Goal: Task Accomplishment & Management: Manage account settings

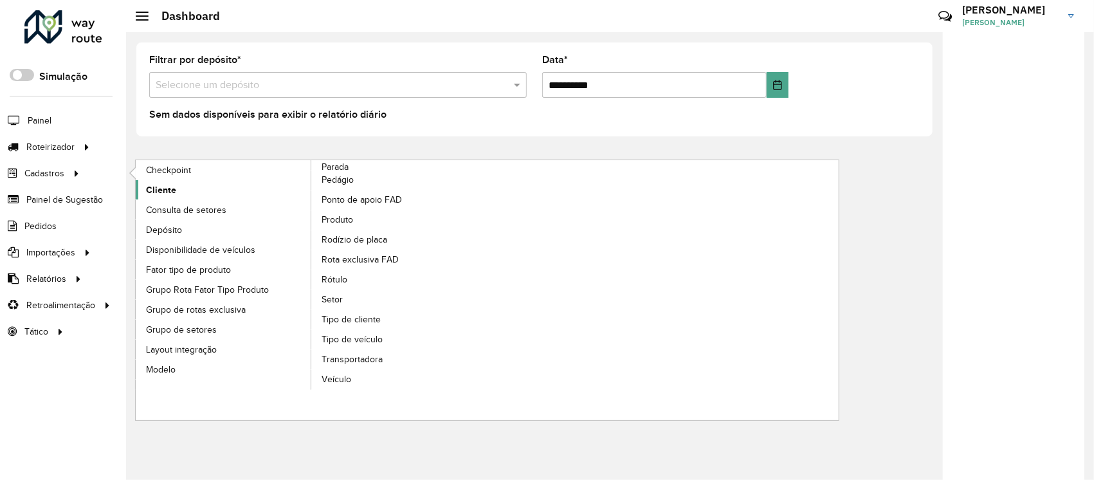
click at [194, 183] on link "Cliente" at bounding box center [224, 189] width 176 height 19
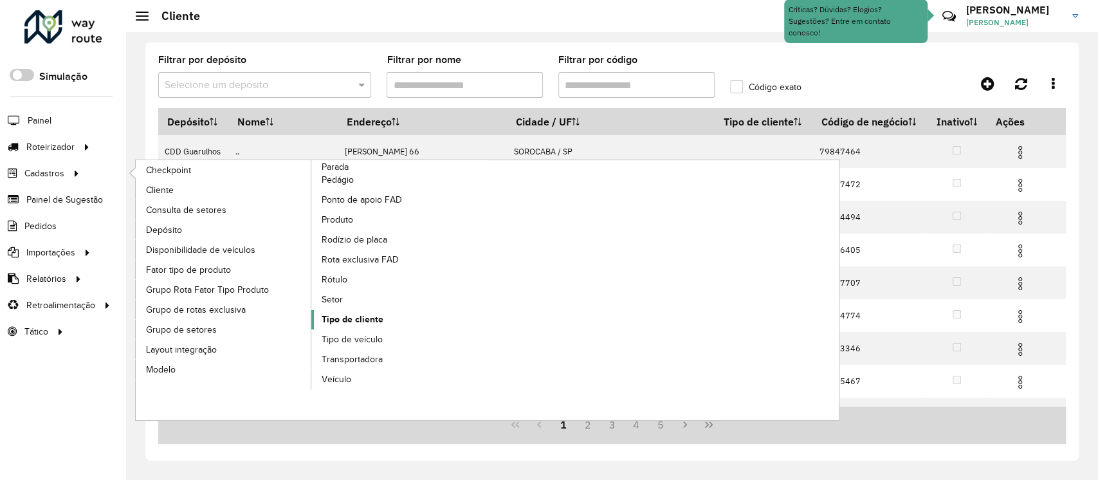
click at [335, 318] on span "Tipo de cliente" at bounding box center [353, 320] width 62 height 14
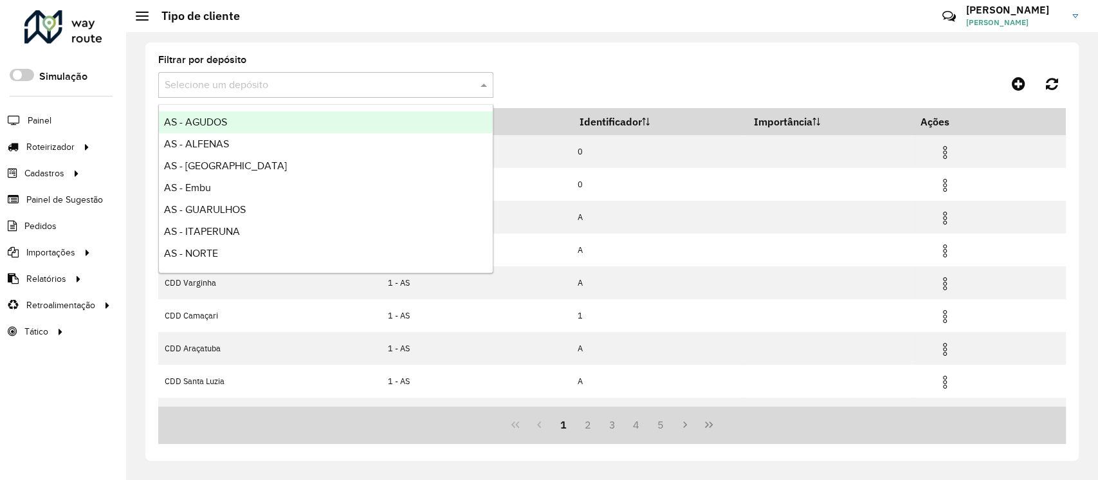
click at [215, 90] on input "text" at bounding box center [313, 85] width 297 height 15
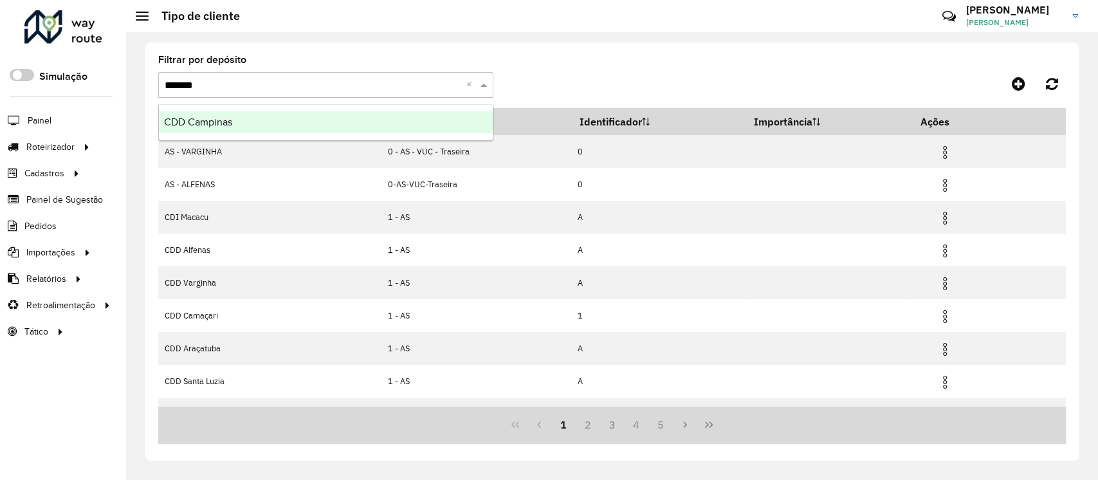
type input "********"
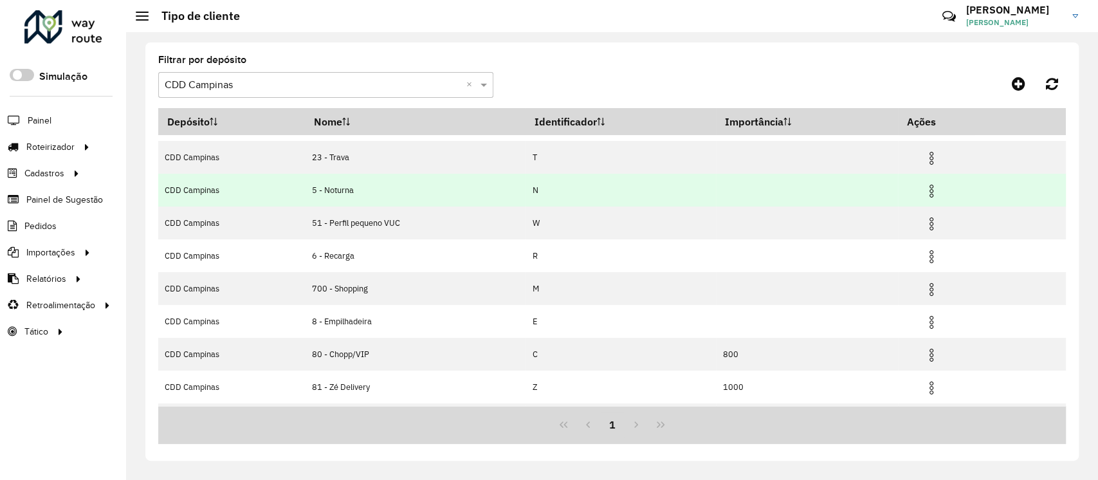
scroll to position [86, 0]
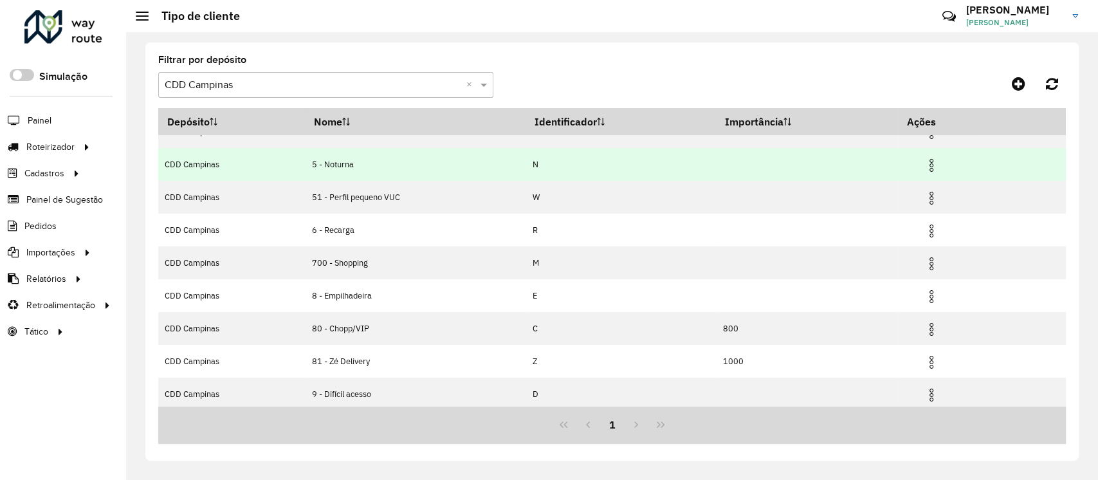
click at [931, 167] on img at bounding box center [931, 165] width 15 height 15
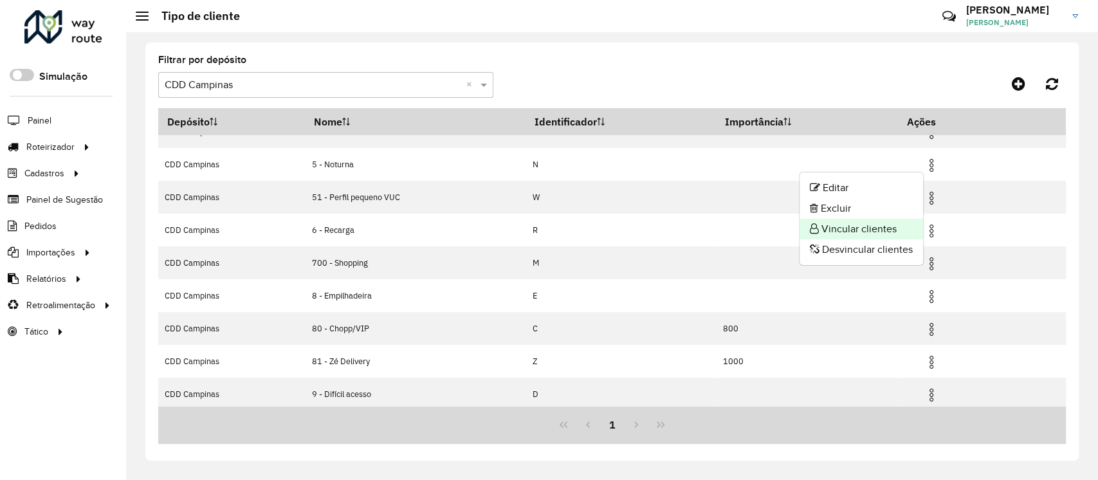
click at [888, 223] on li "Vincular clientes" at bounding box center [862, 229] width 124 height 21
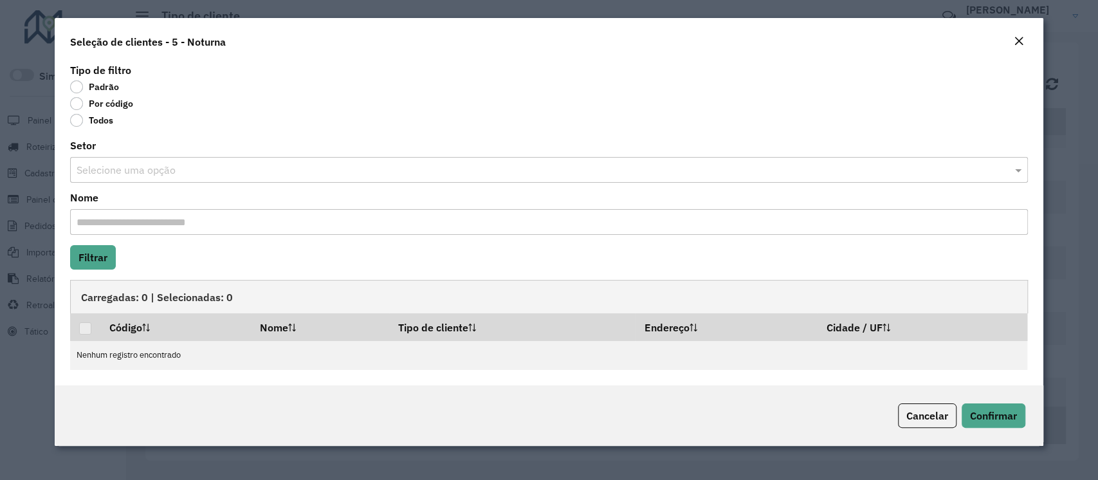
click at [72, 100] on label "Por código" at bounding box center [101, 103] width 63 height 13
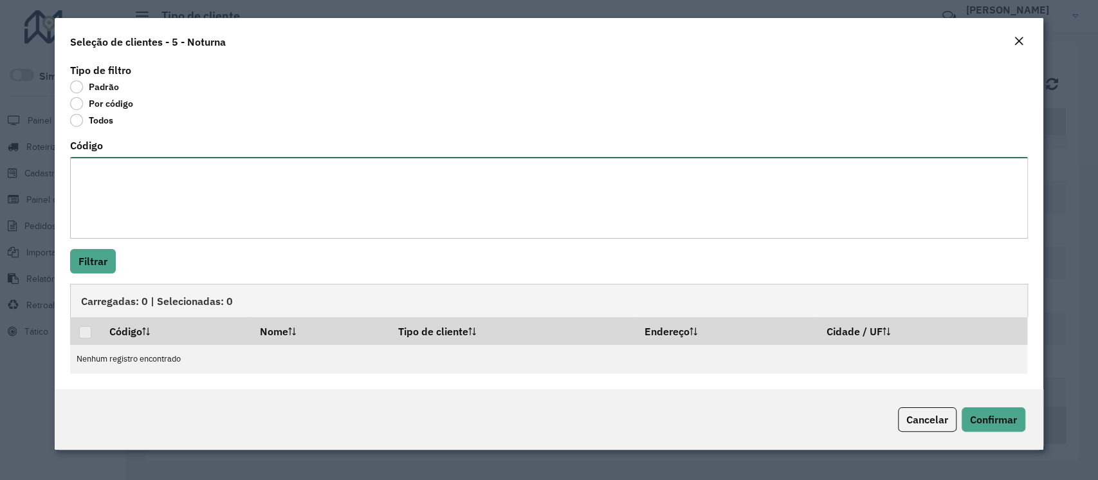
click at [108, 180] on textarea "Código" at bounding box center [548, 198] width 957 height 82
paste textarea "***** ***** ***** ***** ***** ***** ***** ***** ***** ***** ***** ***** ***** *…"
type textarea "***** ***** ***** ***** ***** ***** ***** ***** ***** ***** ***** ***** ***** *…"
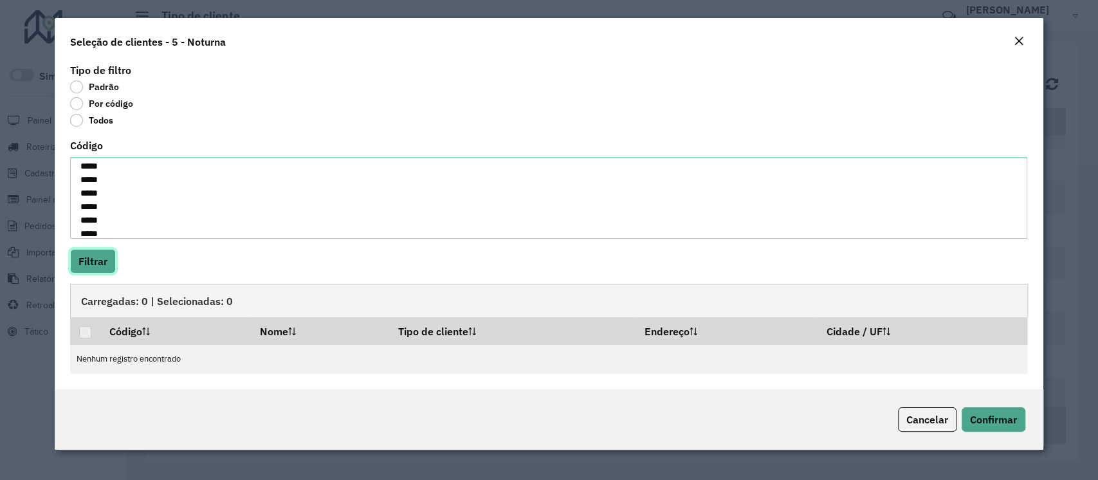
click at [86, 256] on button "Filtrar" at bounding box center [93, 261] width 46 height 24
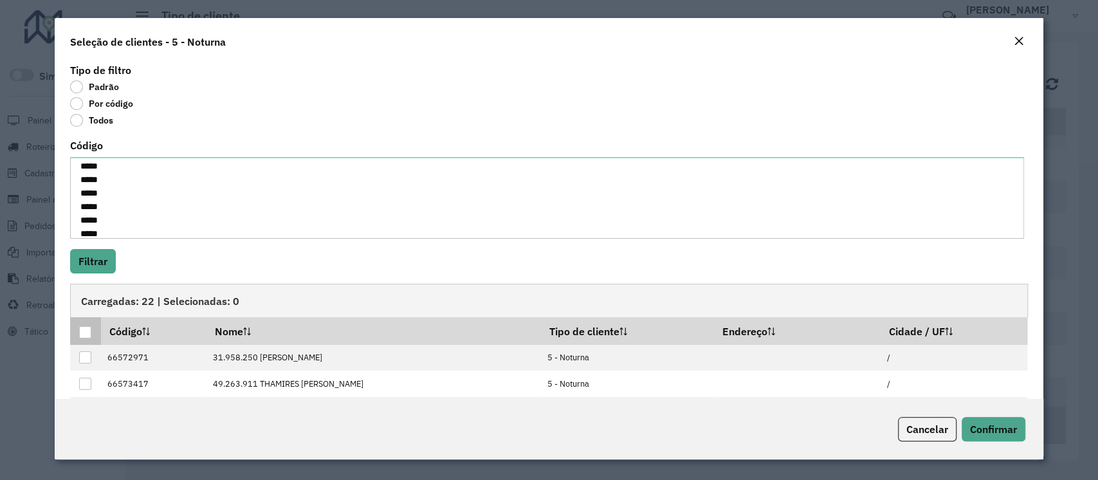
click at [79, 330] on div at bounding box center [85, 332] width 12 height 12
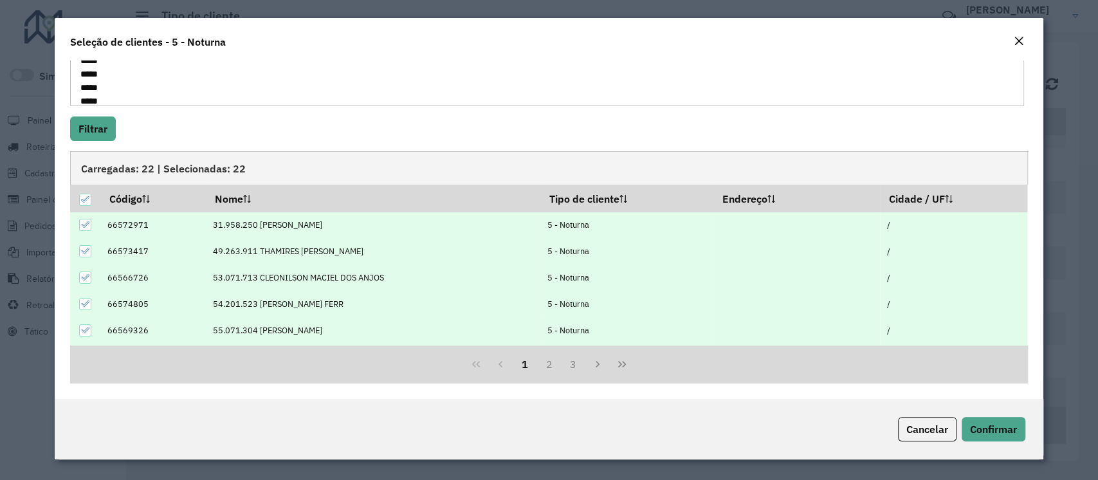
scroll to position [129, 0]
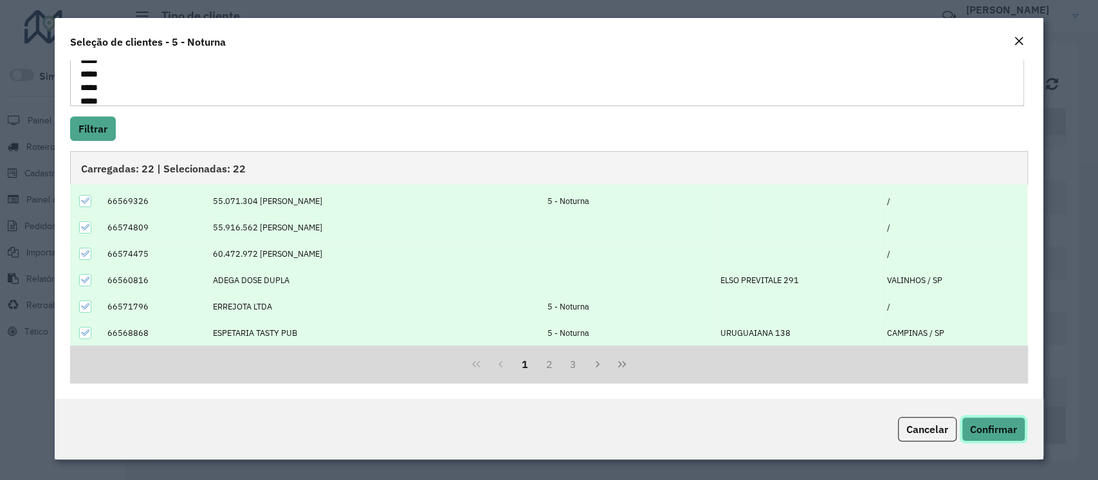
click at [984, 436] on button "Confirmar" at bounding box center [994, 429] width 64 height 24
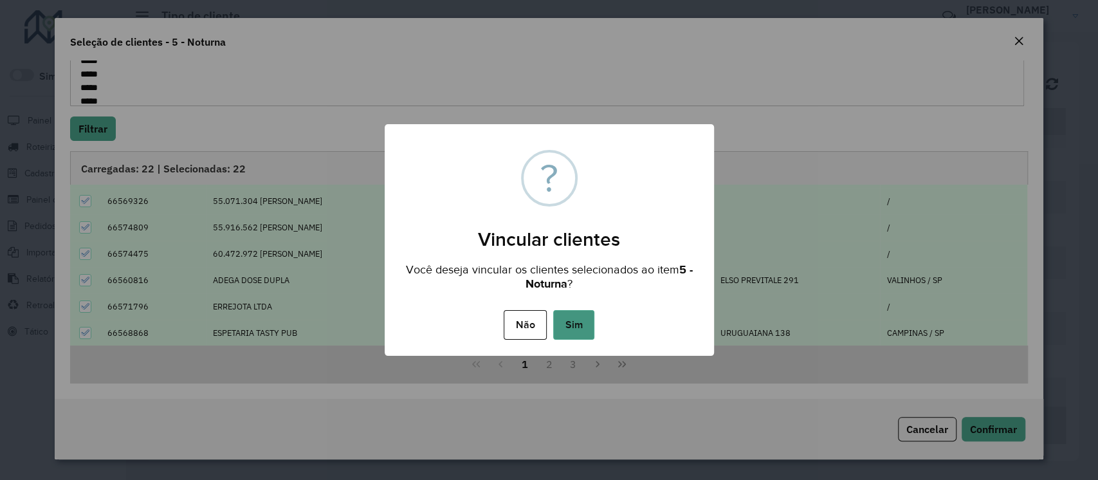
click at [581, 315] on button "Sim" at bounding box center [573, 325] width 41 height 30
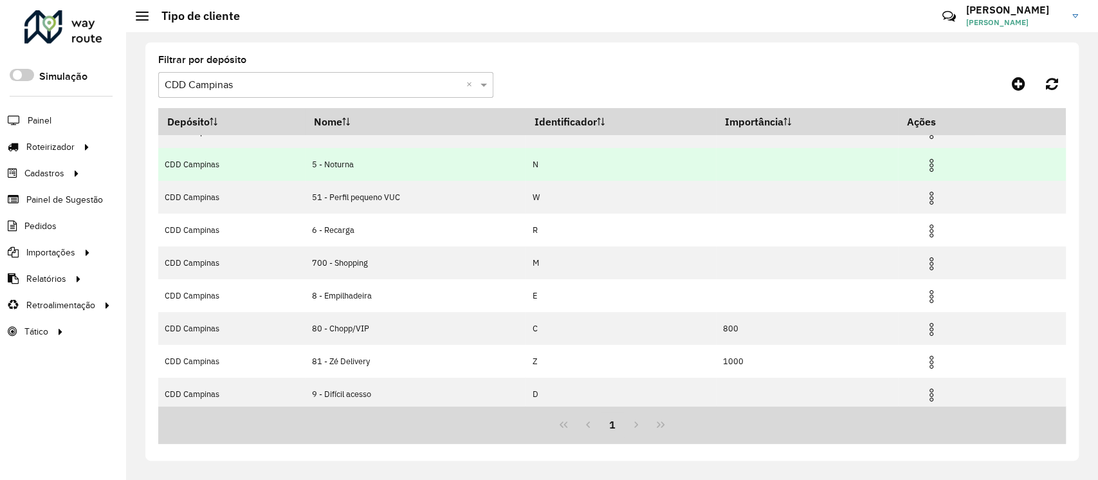
click at [935, 167] on img at bounding box center [931, 165] width 15 height 15
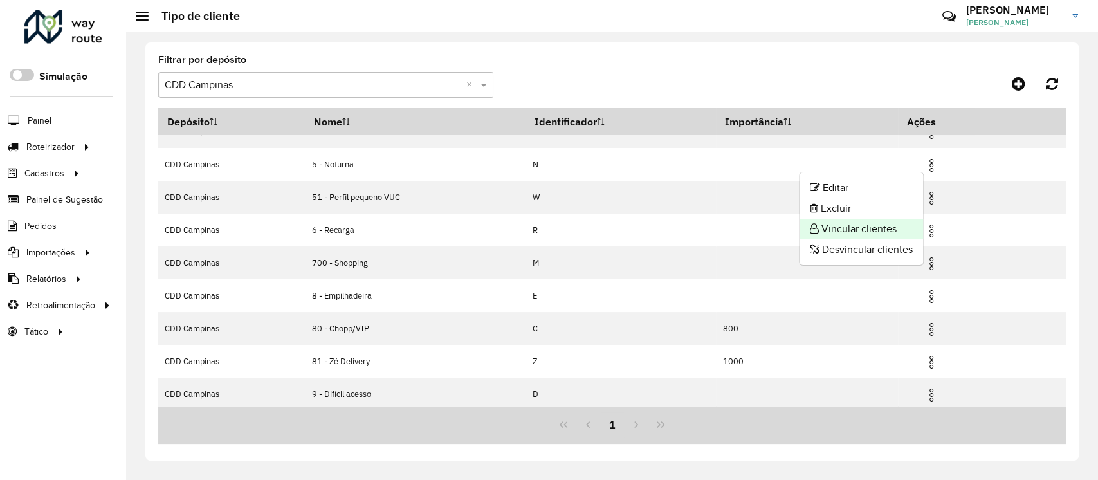
click at [865, 232] on li "Vincular clientes" at bounding box center [862, 229] width 124 height 21
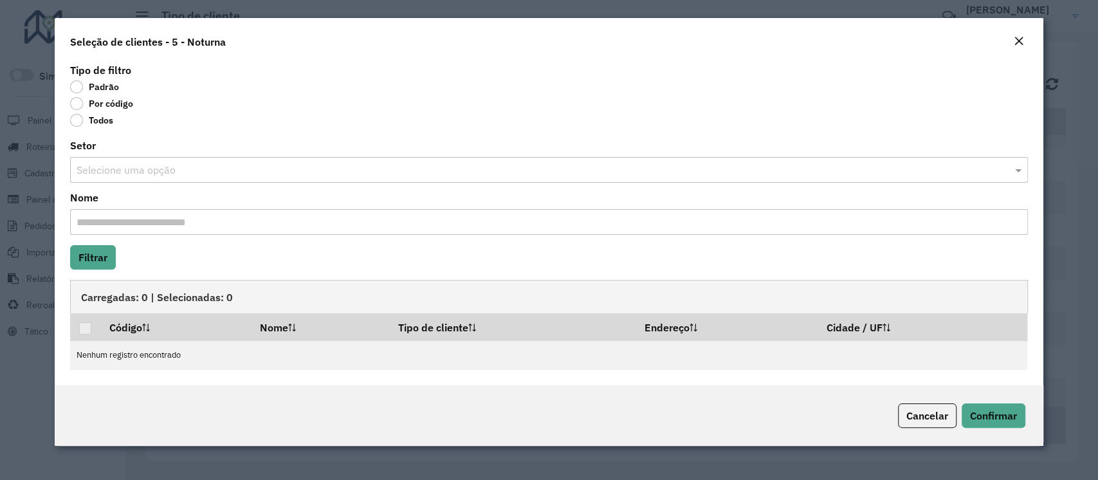
click at [64, 106] on div "Tipo de filtro Padrão Por código Todos Setor Selecione uma opção Nome Filtrar C…" at bounding box center [549, 222] width 988 height 325
click at [89, 103] on label "Por código" at bounding box center [101, 103] width 63 height 13
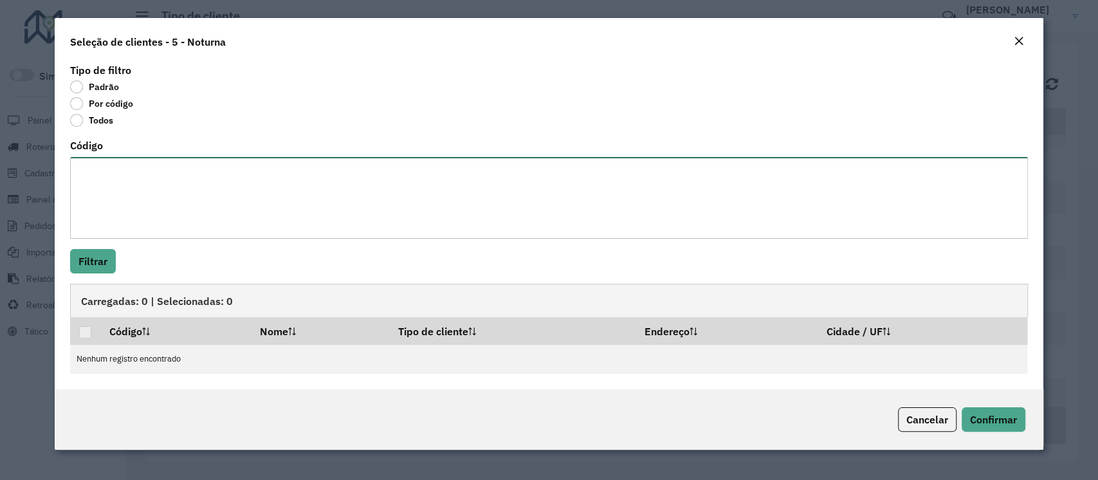
click at [101, 179] on textarea "Código" at bounding box center [548, 198] width 957 height 82
paste textarea "***** ***** ***** **** ***** ***** ***** ***** ***** *****"
type textarea "***** ***** ***** **** ***** ***** ***** ***** ***** *****"
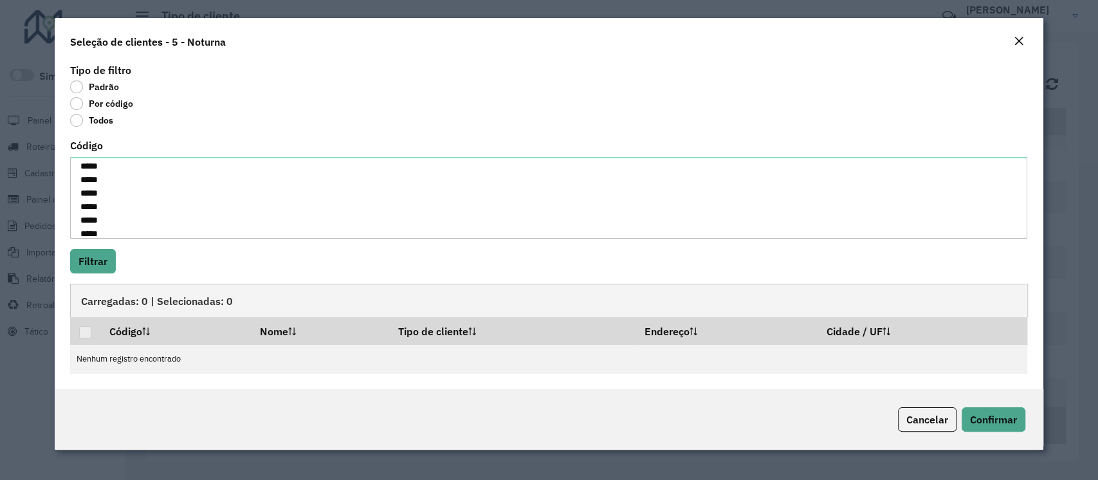
click at [115, 244] on div "Tipo de filtro Padrão Por código Todos Código ***** ***** ***** **** ***** ****…" at bounding box center [549, 224] width 988 height 329
click at [96, 258] on button "Filtrar" at bounding box center [93, 261] width 46 height 24
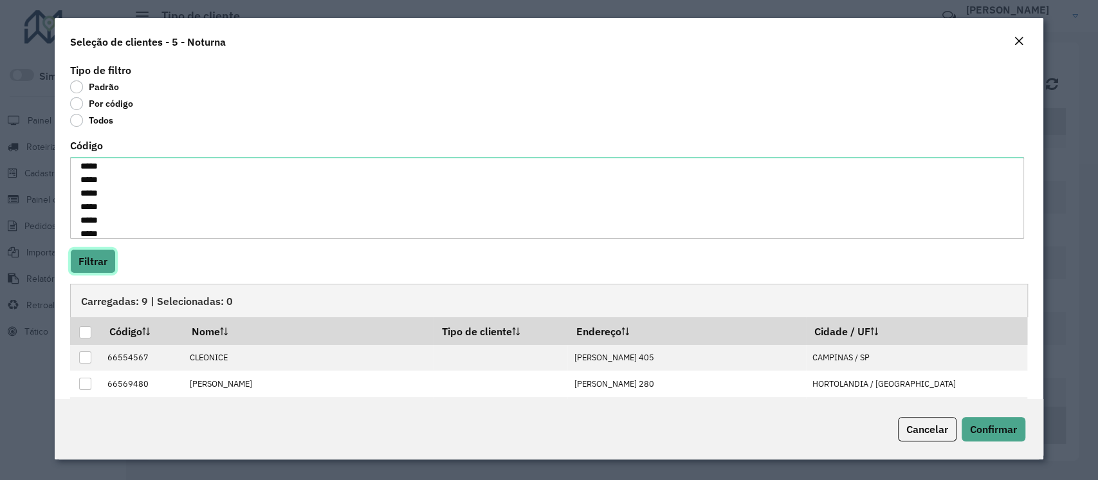
click at [103, 257] on button "Filtrar" at bounding box center [93, 261] width 46 height 24
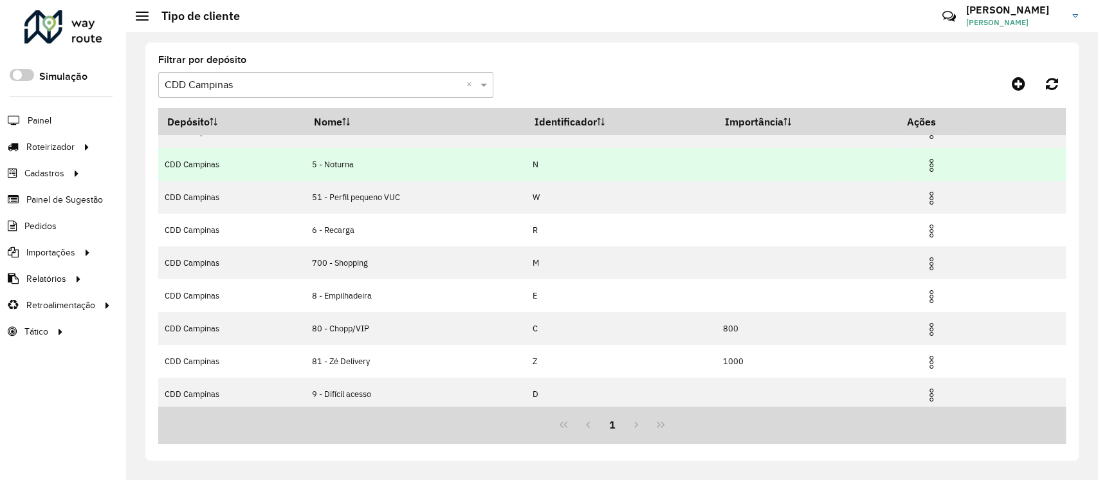
click at [932, 158] on img at bounding box center [931, 165] width 15 height 15
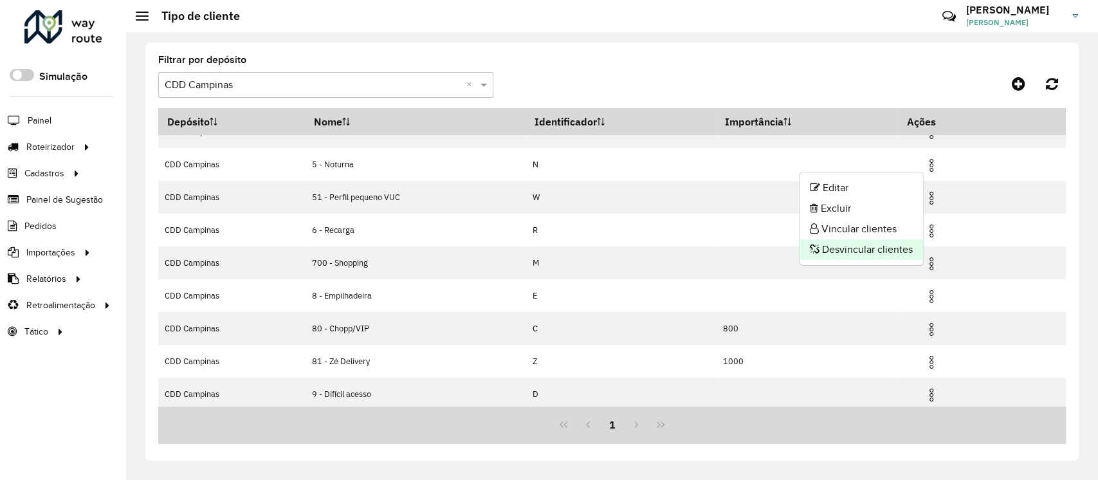
click at [882, 247] on li "Desvincular clientes" at bounding box center [862, 249] width 124 height 21
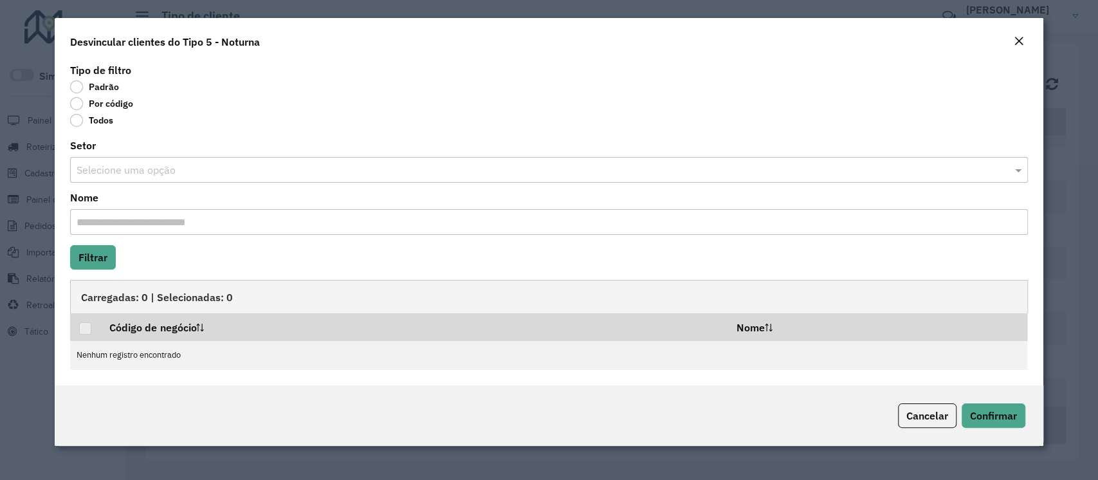
click at [102, 98] on label "Por código" at bounding box center [101, 103] width 63 height 13
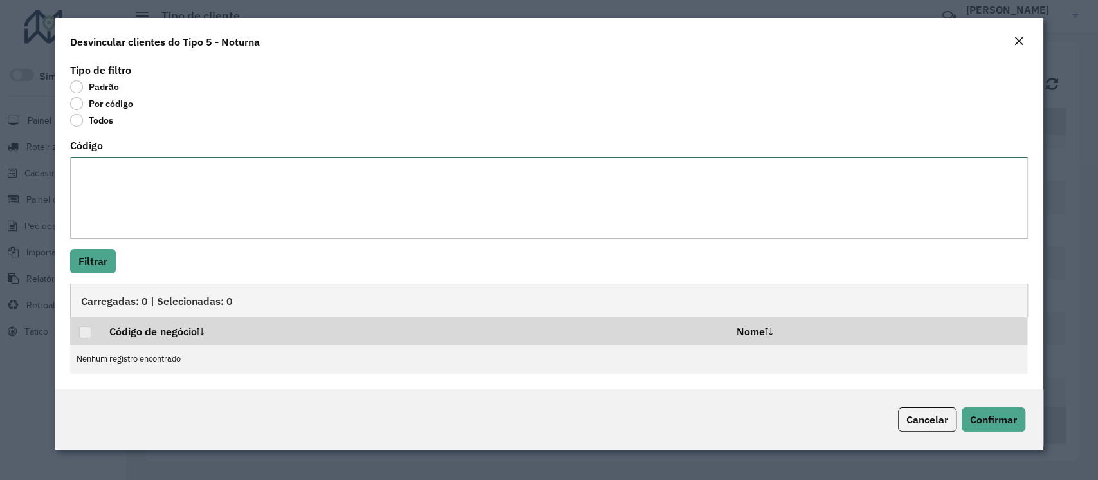
click at [101, 157] on textarea "Código" at bounding box center [548, 198] width 957 height 82
paste textarea "***** ***** ***** **** ***** ***** ***** ***** ***** *****"
type textarea "***** ***** ***** **** ***** ***** ***** ***** ***** *****"
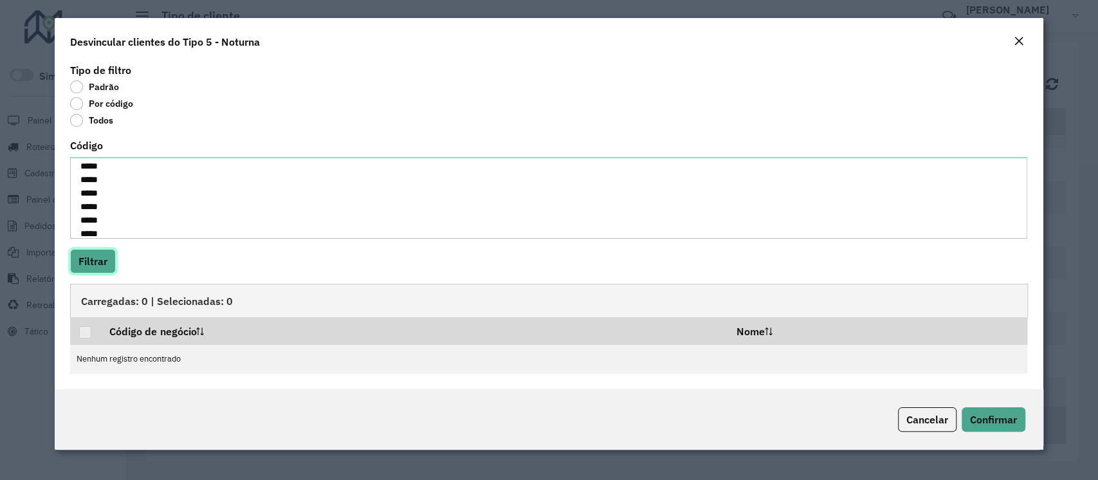
click at [100, 250] on button "Filtrar" at bounding box center [93, 261] width 46 height 24
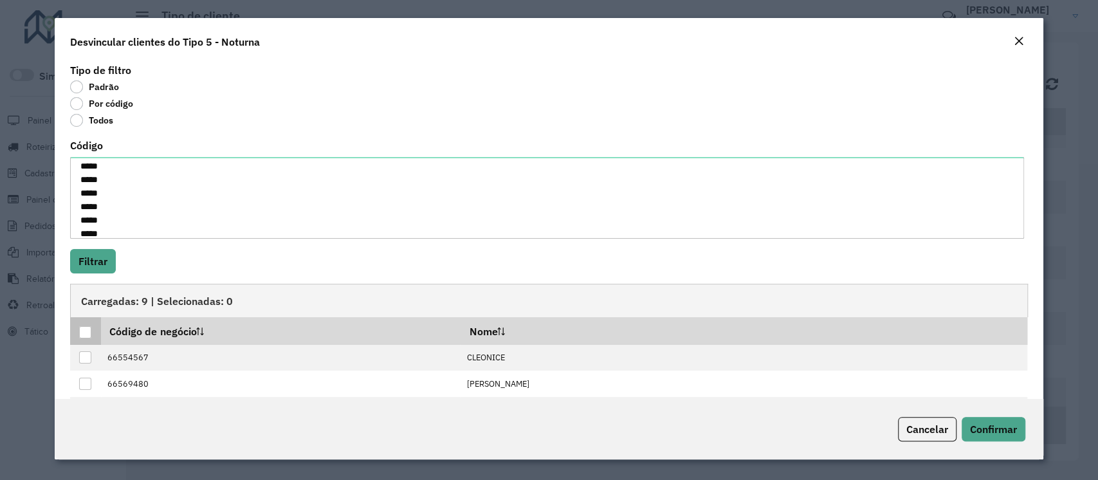
click at [78, 332] on th at bounding box center [85, 330] width 30 height 27
click at [80, 332] on div at bounding box center [85, 332] width 12 height 12
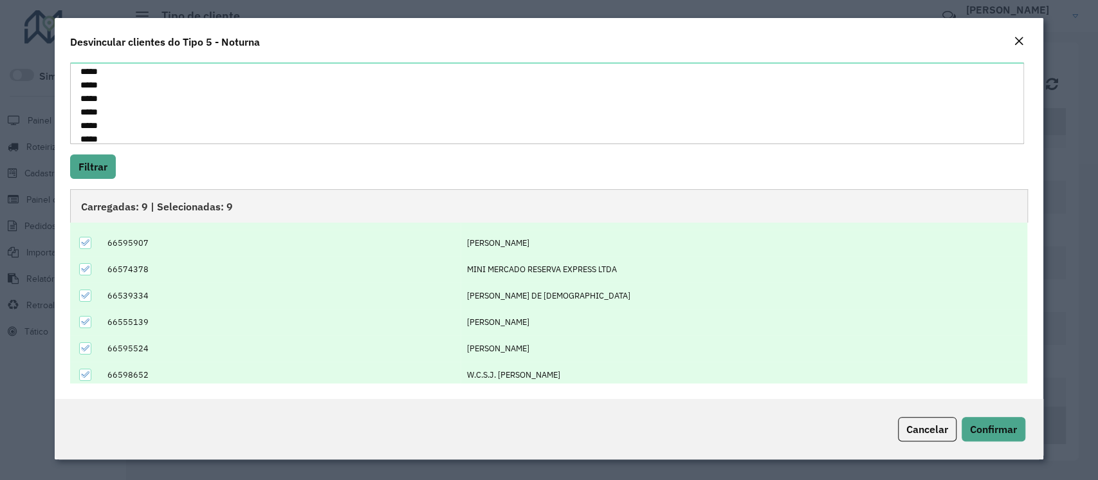
scroll to position [103, 0]
click at [982, 435] on span "Confirmar" at bounding box center [993, 429] width 47 height 13
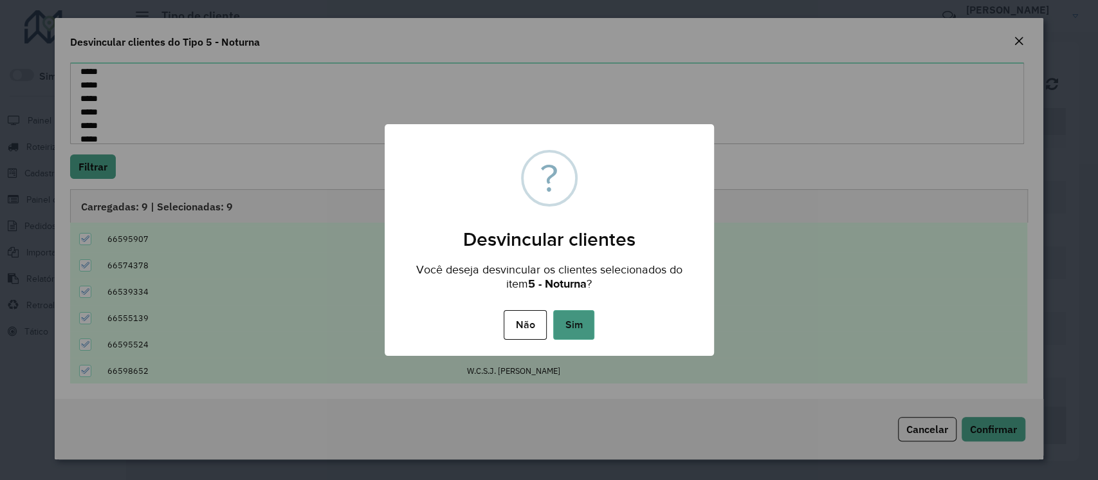
click at [566, 317] on button "Sim" at bounding box center [573, 325] width 41 height 30
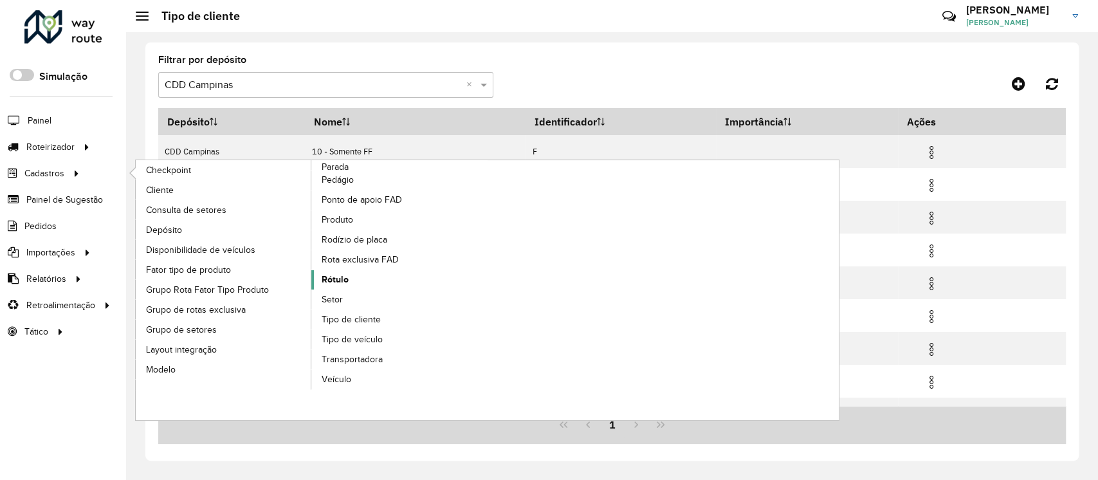
click at [337, 277] on span "Rótulo" at bounding box center [335, 280] width 27 height 14
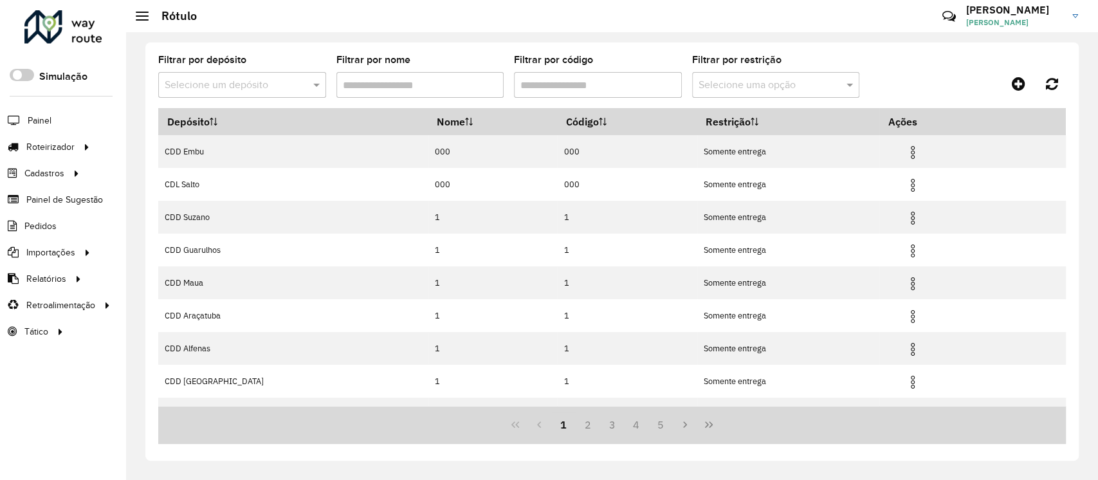
click at [225, 84] on input "text" at bounding box center [229, 85] width 129 height 15
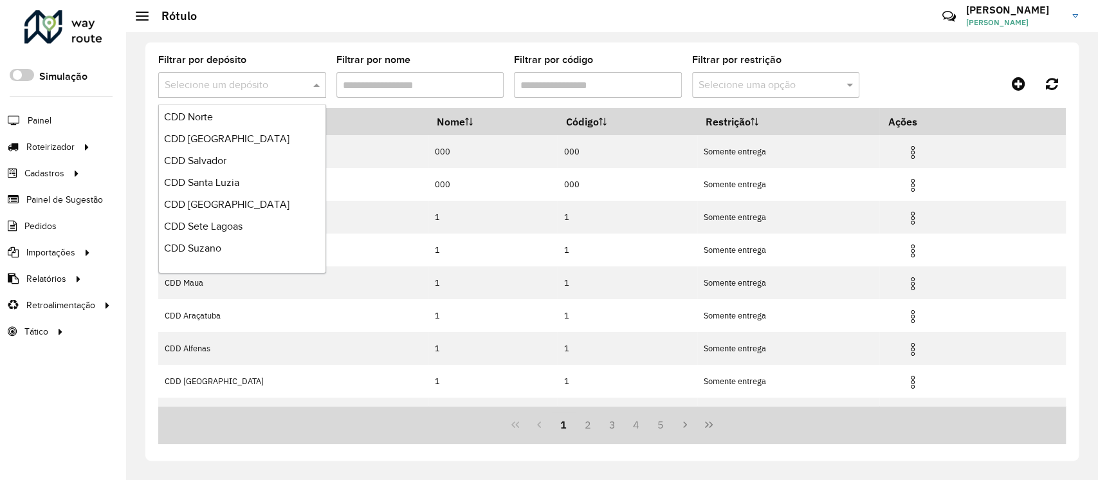
scroll to position [546, 0]
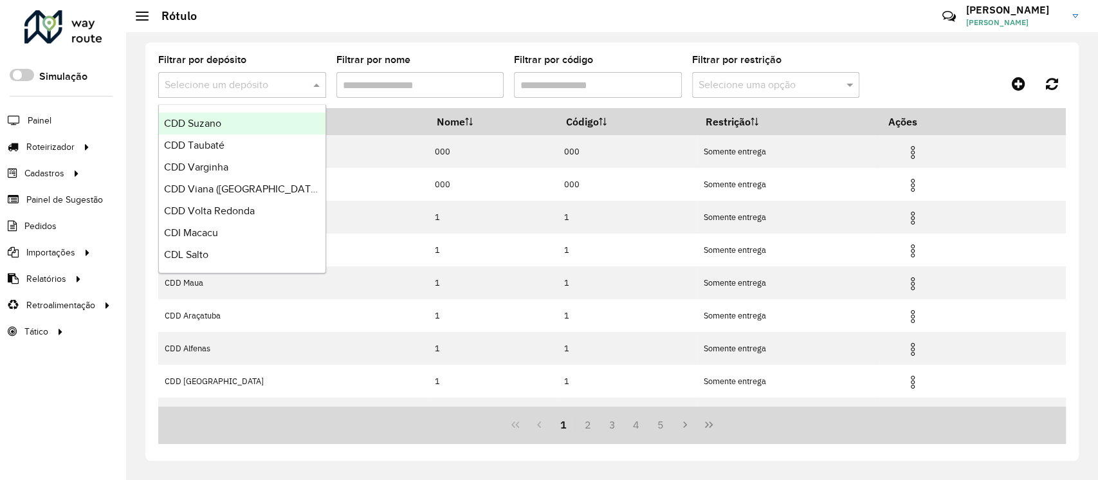
click at [214, 86] on input "text" at bounding box center [229, 85] width 129 height 15
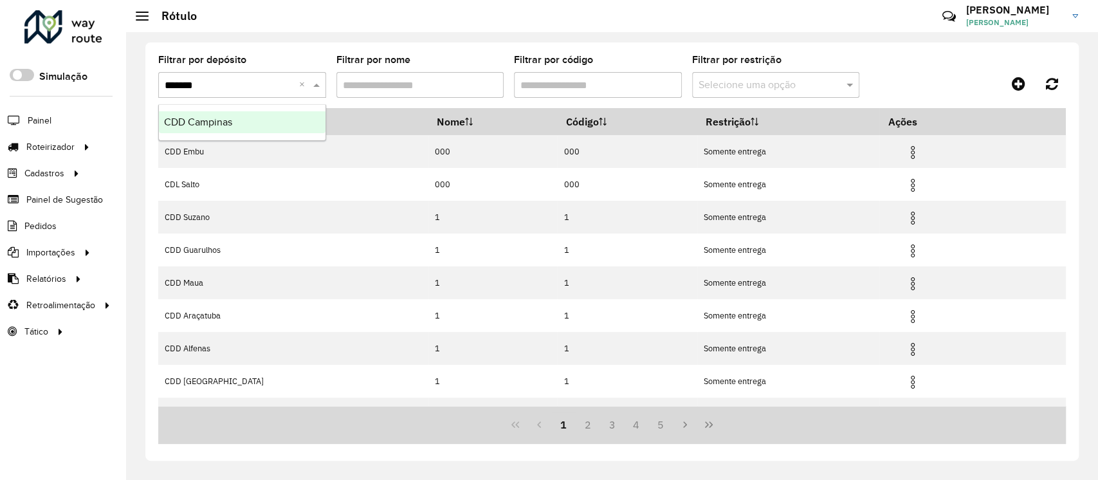
type input "********"
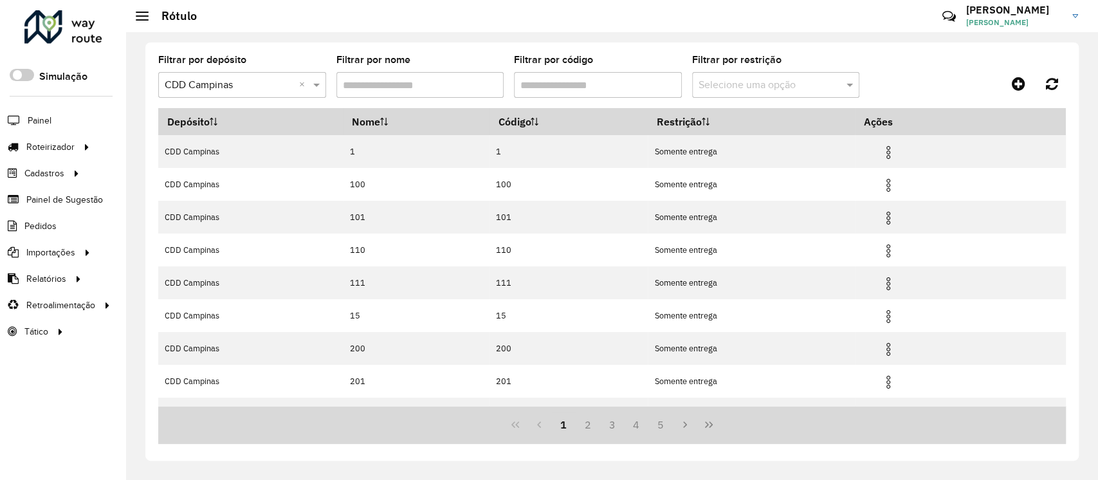
drag, startPoint x: 443, startPoint y: 90, endPoint x: 438, endPoint y: 98, distance: 8.9
click at [443, 90] on input "Filtrar por nome" at bounding box center [420, 85] width 168 height 26
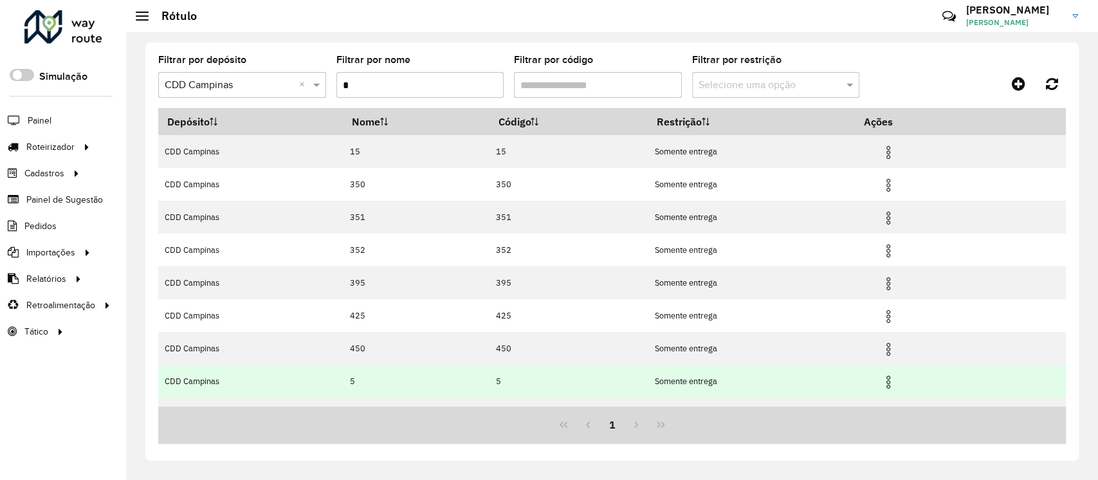
type input "*"
click at [889, 378] on img at bounding box center [888, 381] width 15 height 15
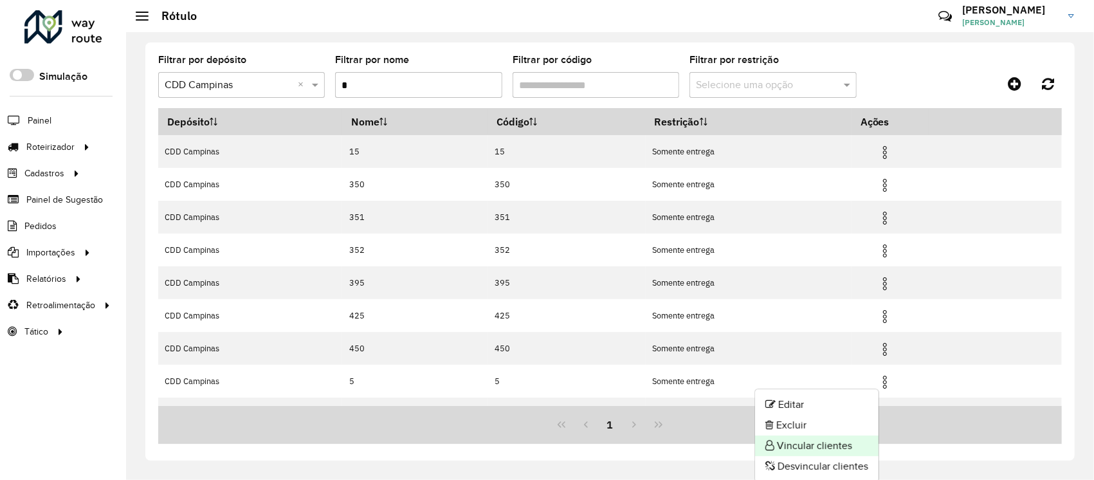
click at [829, 446] on li "Vincular clientes" at bounding box center [817, 446] width 124 height 21
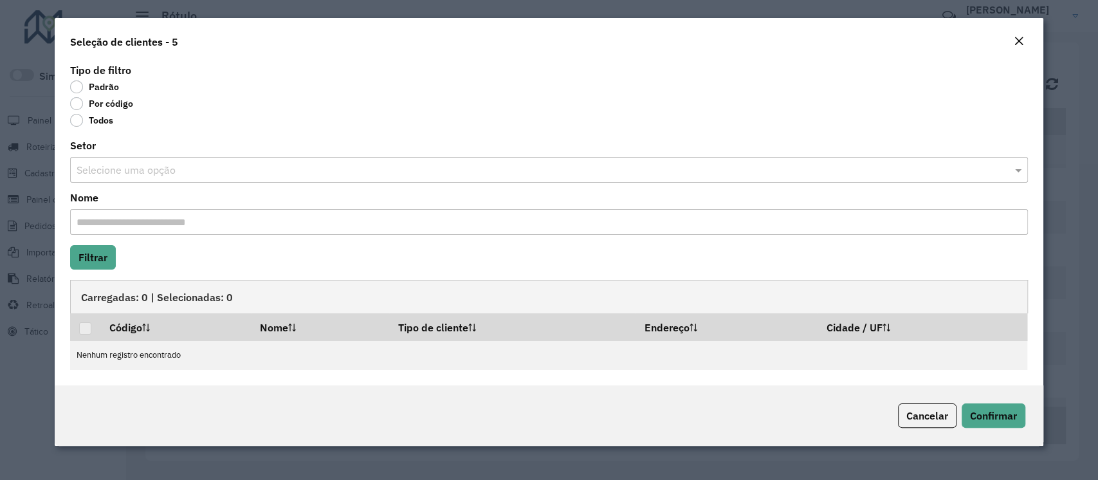
click at [76, 107] on label "Por código" at bounding box center [101, 103] width 63 height 13
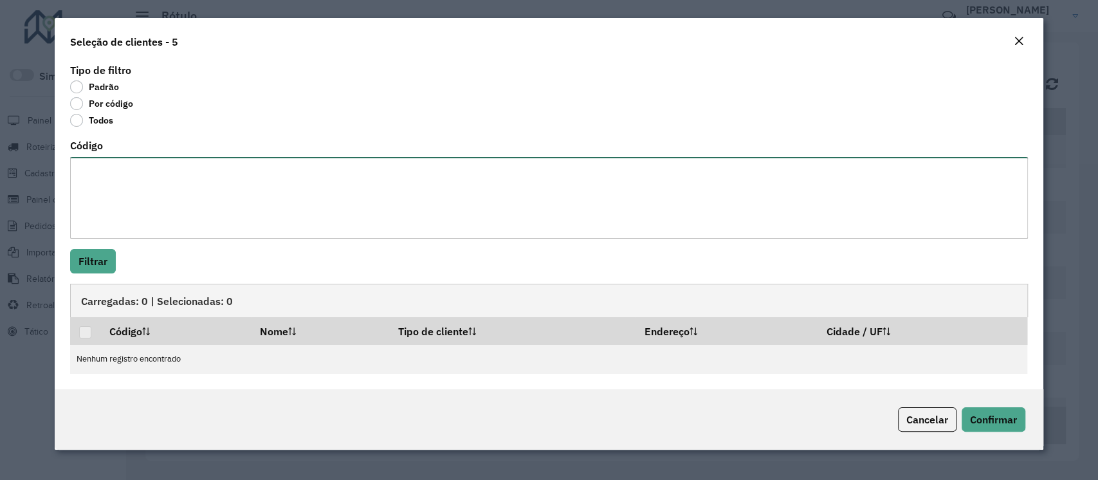
click at [87, 183] on textarea "Código" at bounding box center [548, 198] width 957 height 82
paste textarea "***** ***** ***** ***** ***** ***** ***** ***** ***** ***** ***** ***** ***** *…"
type textarea "***** ***** ***** ***** ***** ***** ***** ***** ***** ***** ***** ***** ***** *…"
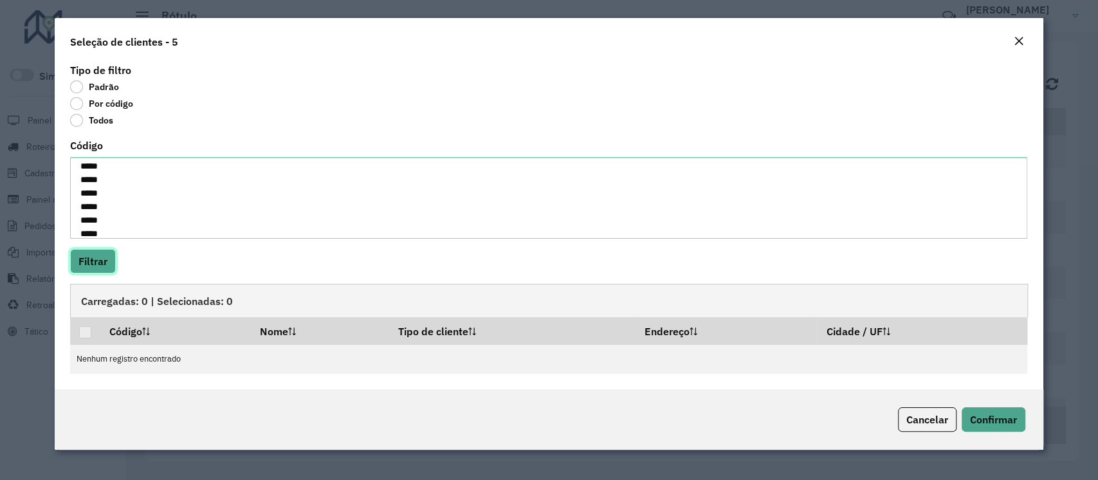
click at [91, 255] on button "Filtrar" at bounding box center [93, 261] width 46 height 24
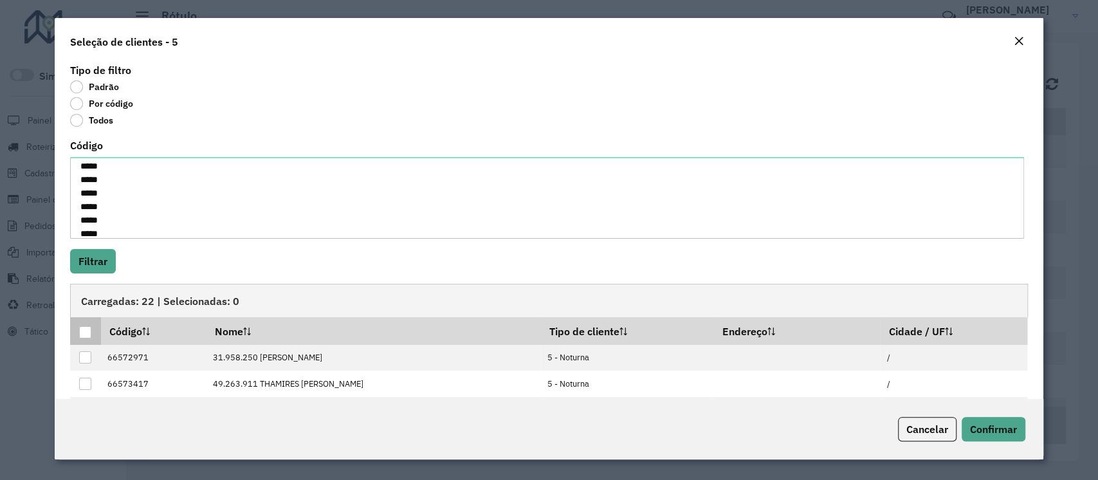
click at [86, 326] on div at bounding box center [85, 332] width 12 height 12
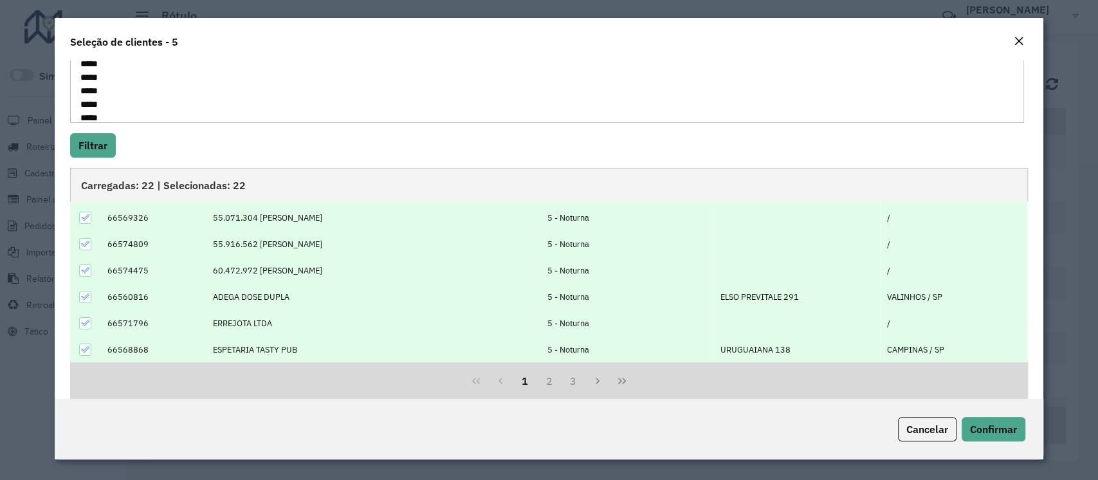
scroll to position [133, 0]
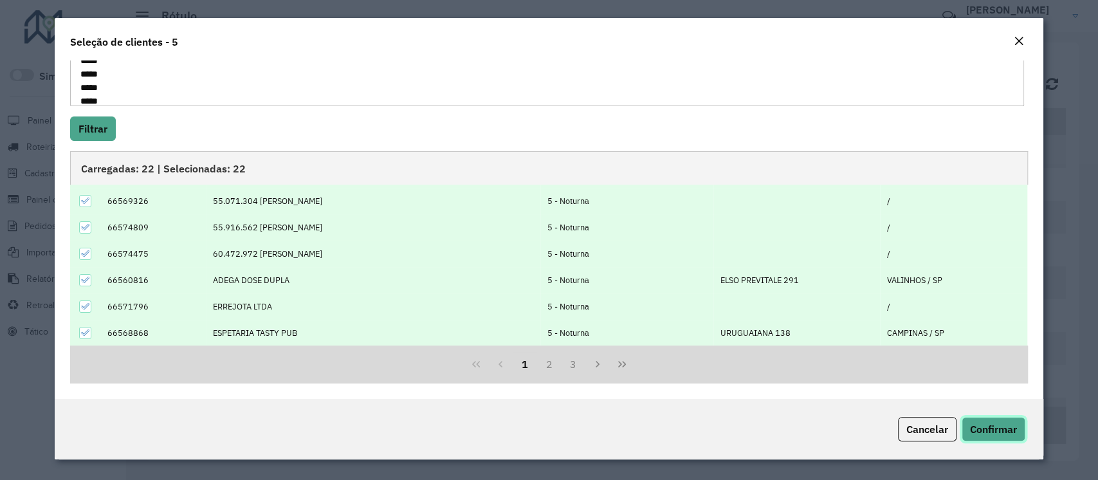
click at [984, 429] on span "Confirmar" at bounding box center [993, 429] width 47 height 13
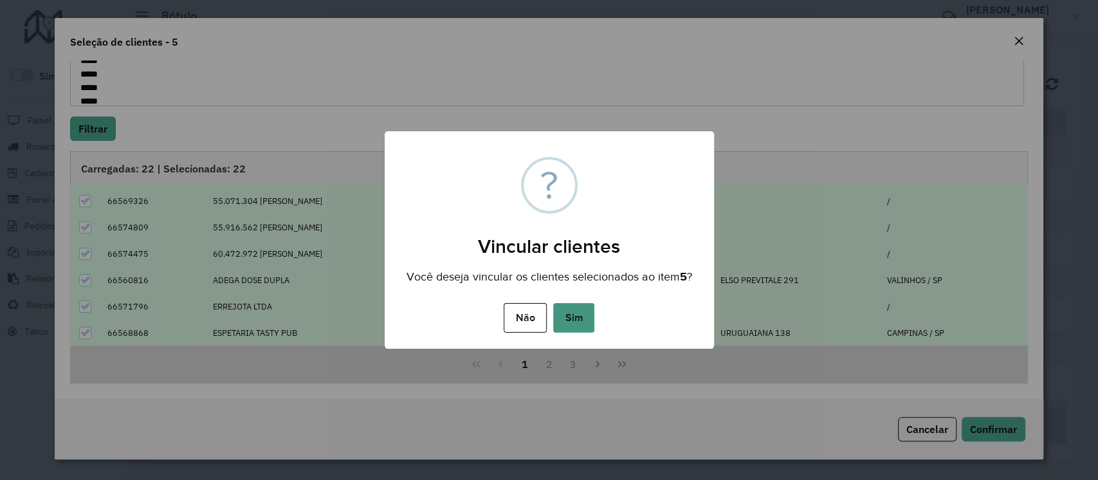
click at [583, 321] on button "Sim" at bounding box center [573, 318] width 41 height 30
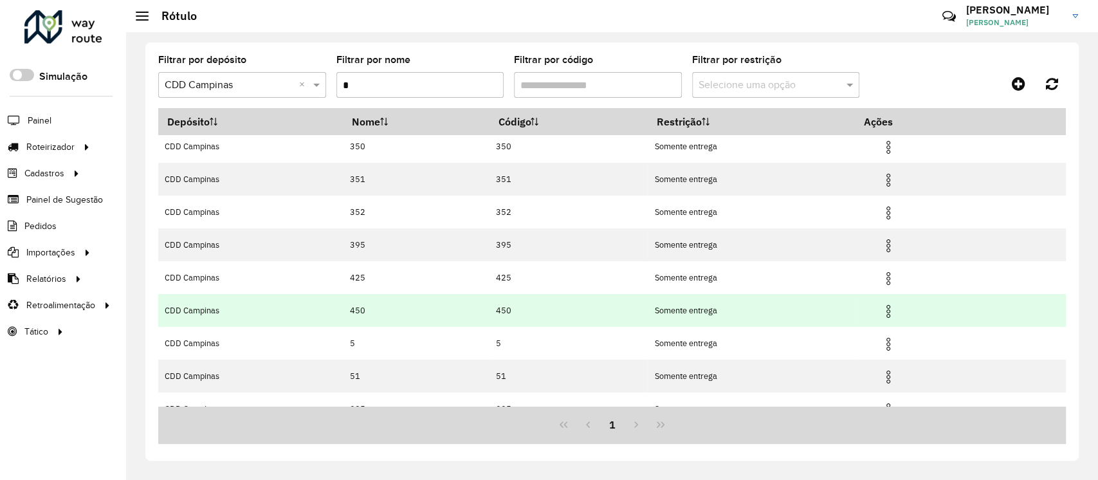
scroll to position [57, 0]
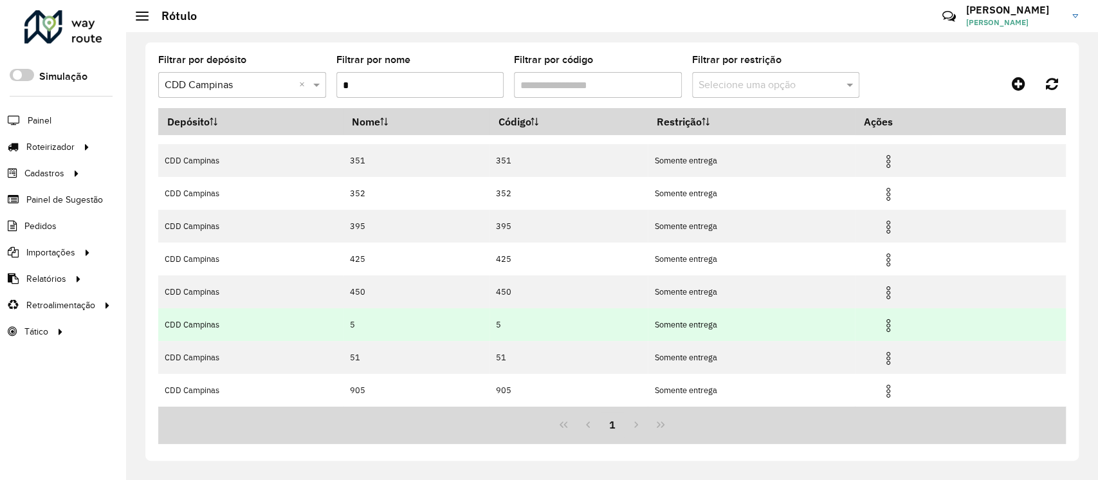
click at [895, 324] on img at bounding box center [888, 325] width 15 height 15
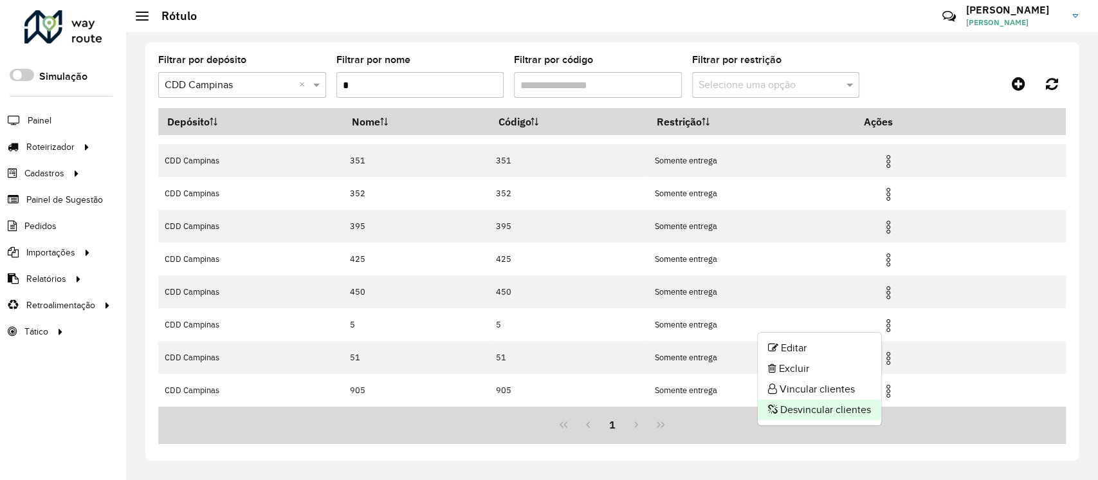
click at [782, 403] on li "Desvincular clientes" at bounding box center [820, 410] width 124 height 21
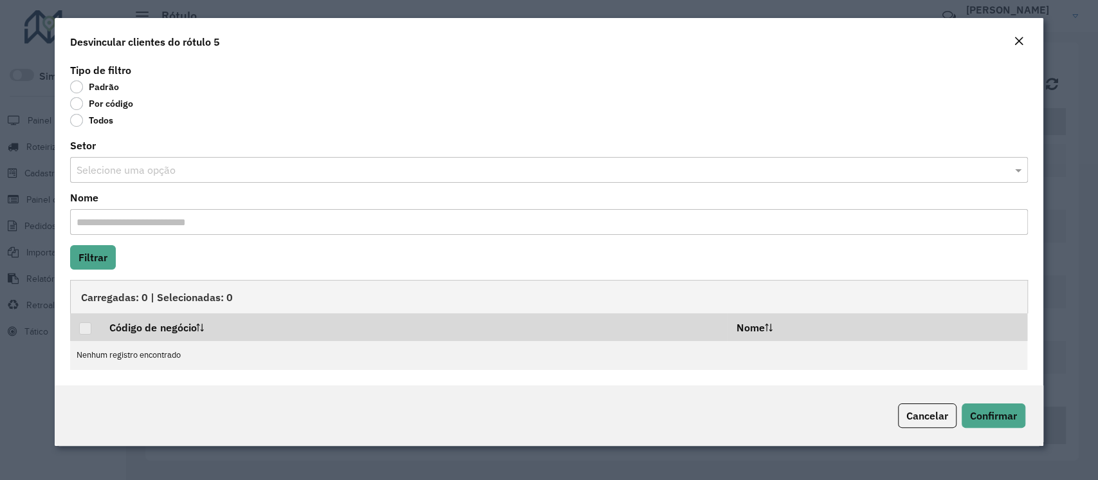
click at [97, 102] on label "Por código" at bounding box center [101, 103] width 63 height 13
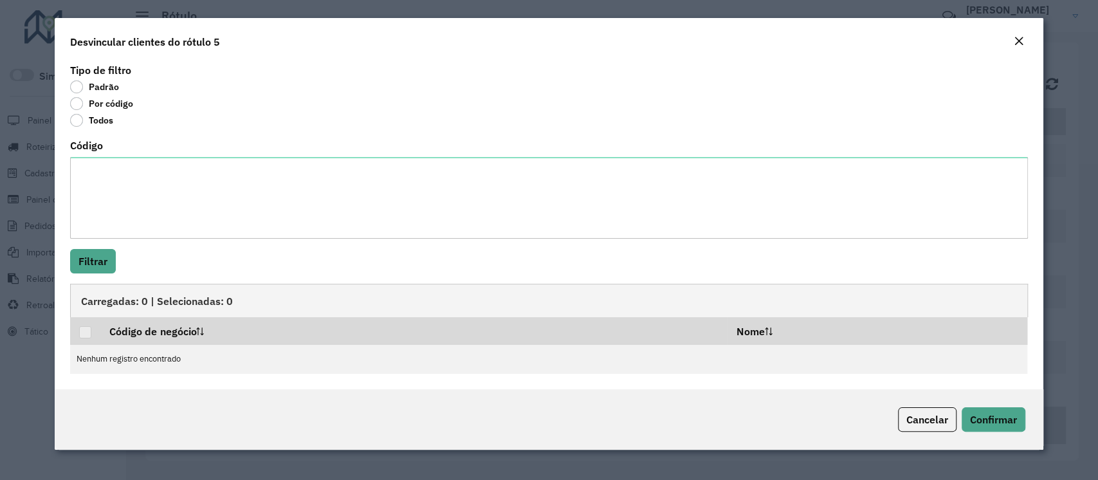
click at [107, 152] on div "Código" at bounding box center [548, 190] width 957 height 98
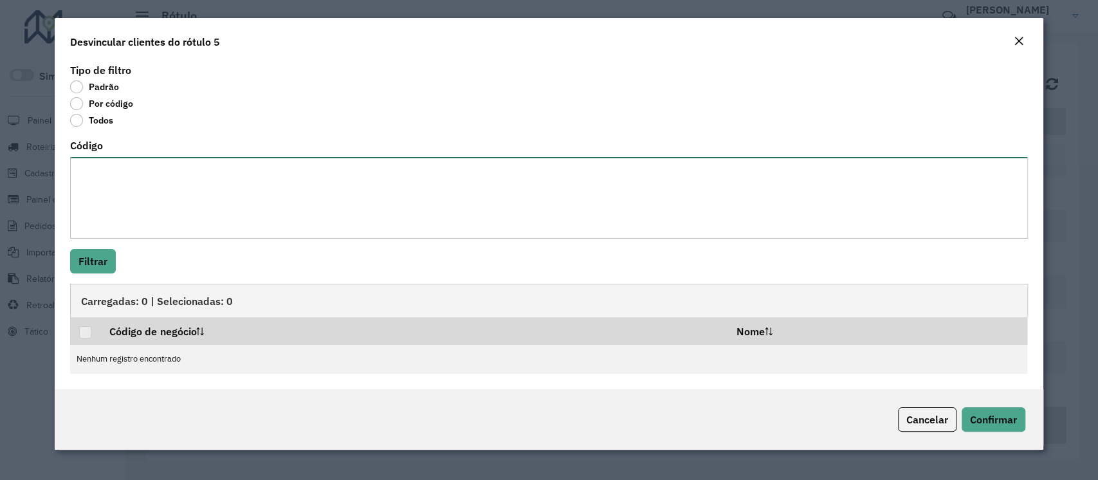
click at [107, 172] on textarea "Código" at bounding box center [548, 198] width 957 height 82
paste textarea "***** ***** ***** **** ***** ***** ***** ***** ***** *****"
type textarea "***** ***** ***** **** ***** ***** ***** ***** ***** *****"
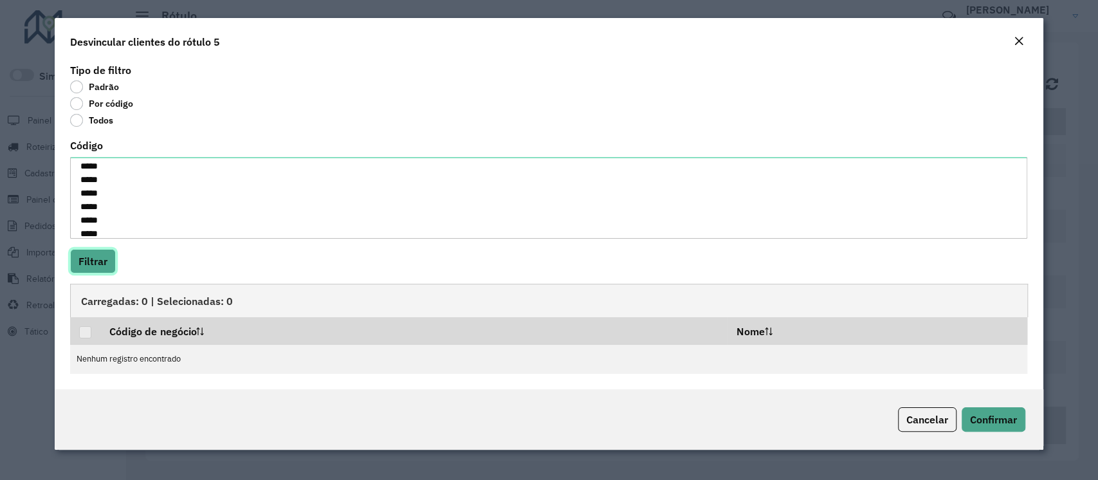
click at [100, 265] on button "Filtrar" at bounding box center [93, 261] width 46 height 24
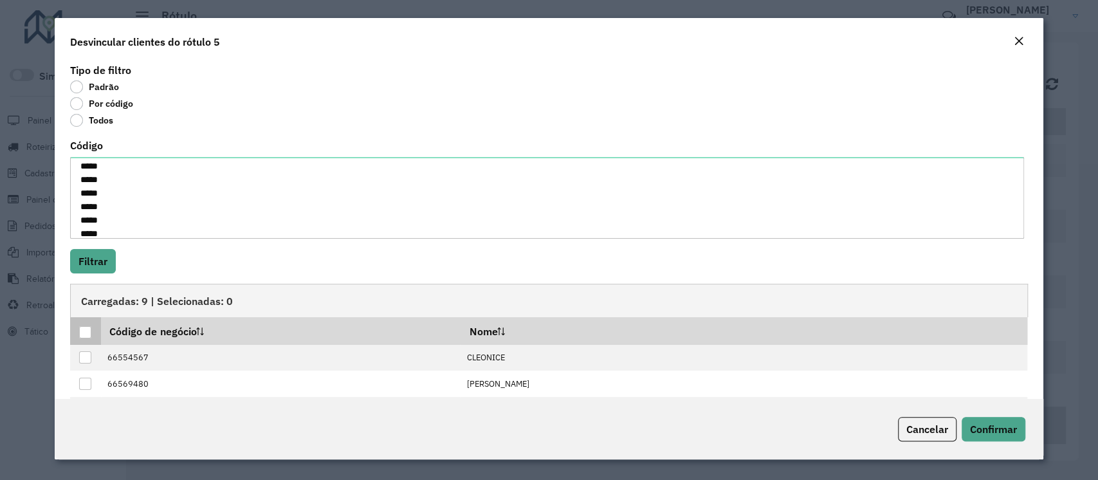
click at [80, 332] on div at bounding box center [85, 332] width 12 height 12
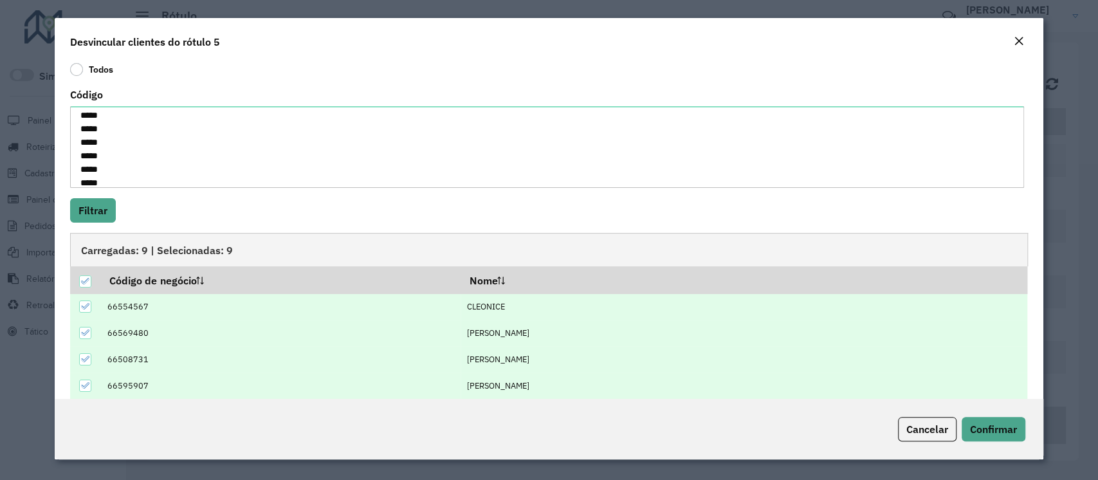
scroll to position [95, 0]
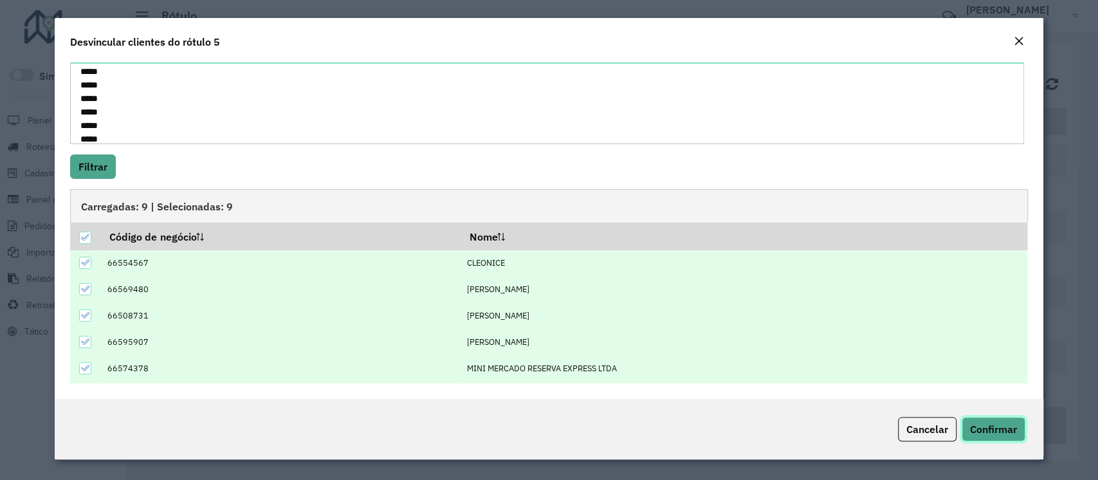
click at [1024, 432] on button "Confirmar" at bounding box center [994, 429] width 64 height 24
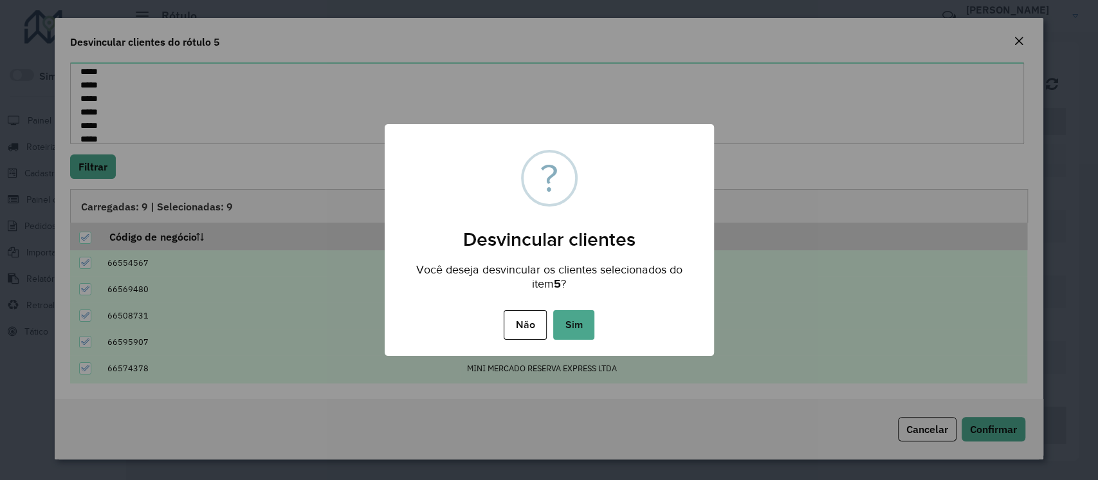
click at [594, 322] on div "Não No Sim" at bounding box center [549, 325] width 329 height 36
click at [576, 332] on button "Sim" at bounding box center [573, 325] width 41 height 30
